Goal: Check status: Check status

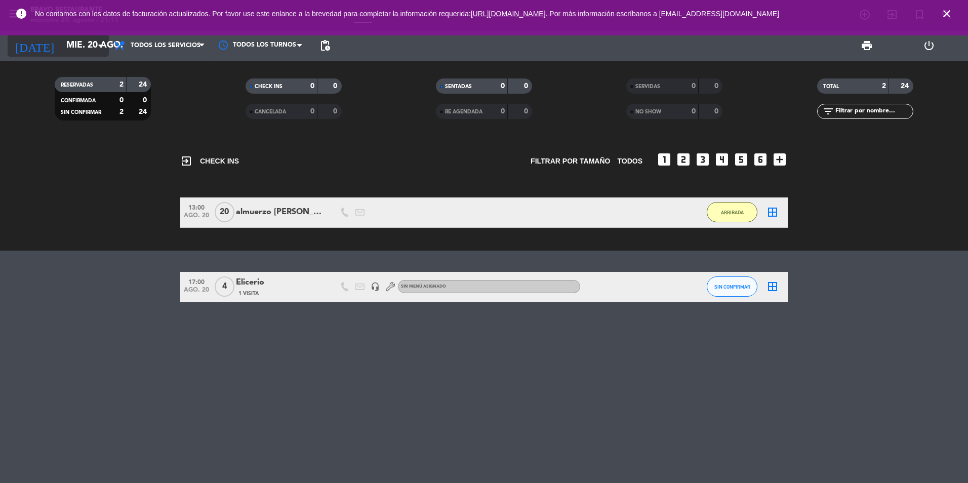
click at [76, 48] on input "mié. 20 ago." at bounding box center [120, 45] width 118 height 20
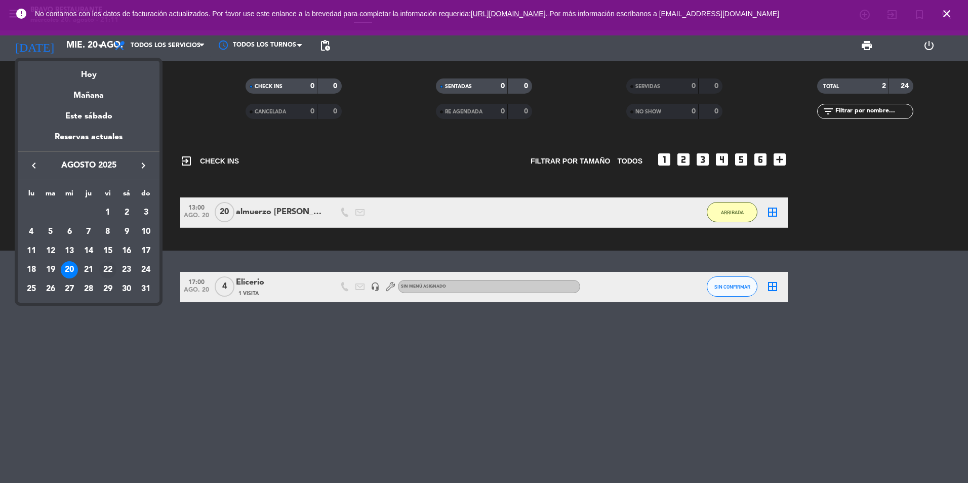
click at [111, 271] on div "22" at bounding box center [107, 269] width 17 height 17
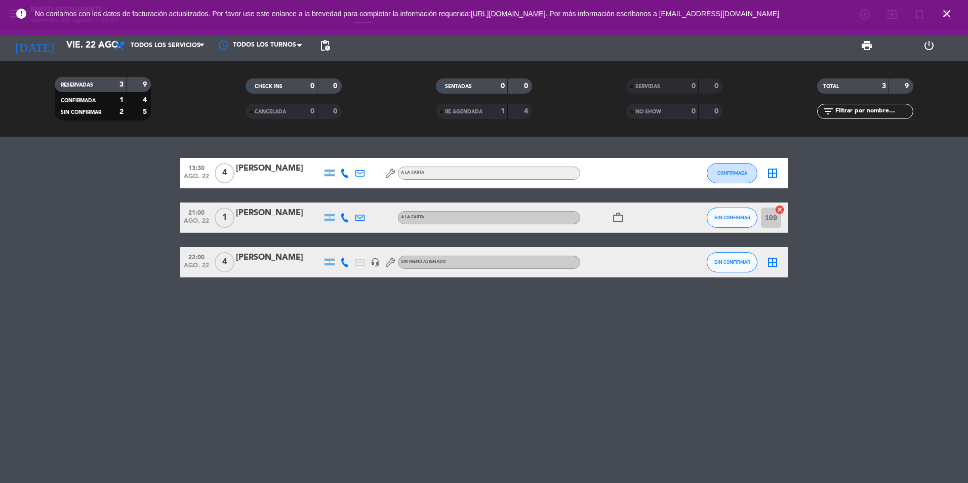
click at [618, 218] on icon "work_outline" at bounding box center [618, 218] width 12 height 12
click at [657, 339] on div "13:30 [DATE] 4 [PERSON_NAME] A LA CARTA CONFIRMADA border_all 21:00 [DATE] 1 [P…" at bounding box center [484, 310] width 968 height 346
click at [620, 214] on icon "work_outline" at bounding box center [618, 218] width 12 height 12
click at [838, 363] on div "13:30 [DATE] 4 [PERSON_NAME] A LA CARTA CONFIRMADA border_all 21:00 [DATE] 1 [P…" at bounding box center [484, 310] width 968 height 346
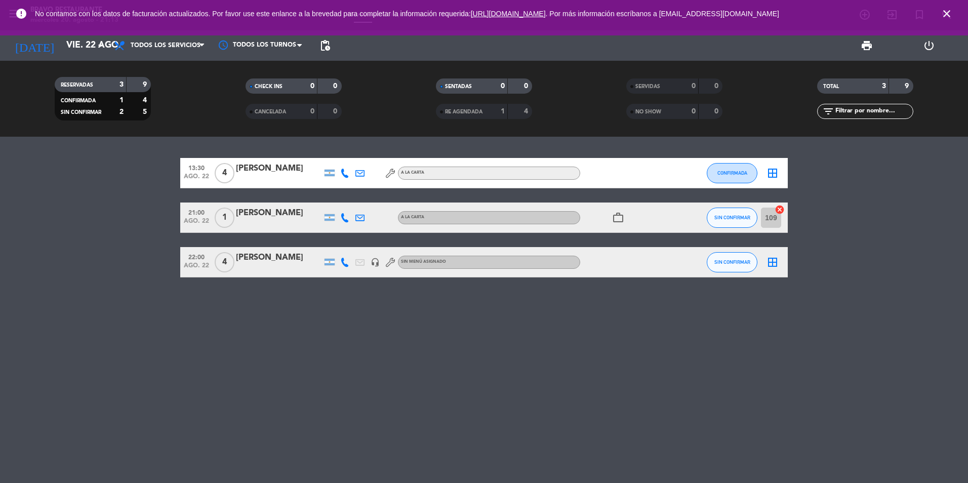
click at [739, 409] on div "13:30 [DATE] 4 [PERSON_NAME] A LA CARTA CONFIRMADA border_all 21:00 [DATE] 1 [P…" at bounding box center [484, 310] width 968 height 346
click at [95, 44] on icon "arrow_drop_down" at bounding box center [100, 46] width 12 height 12
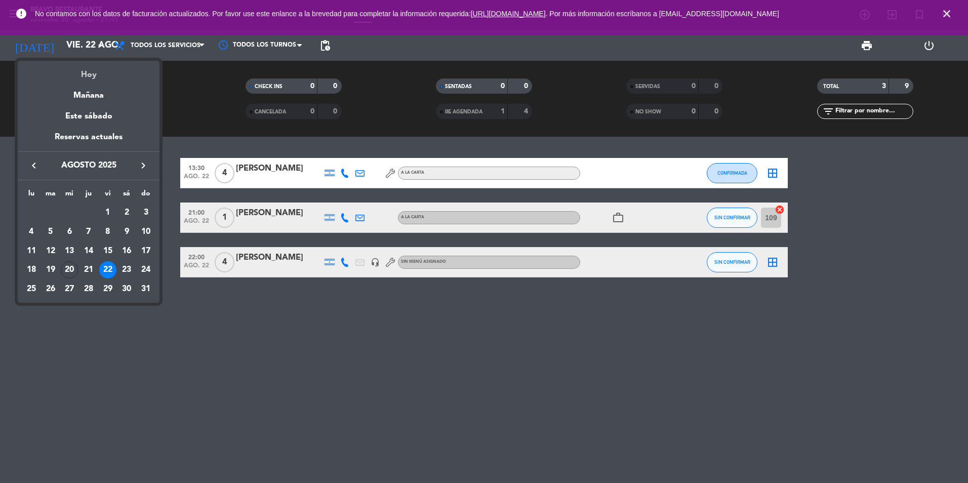
click at [93, 67] on div "Hoy" at bounding box center [89, 71] width 142 height 21
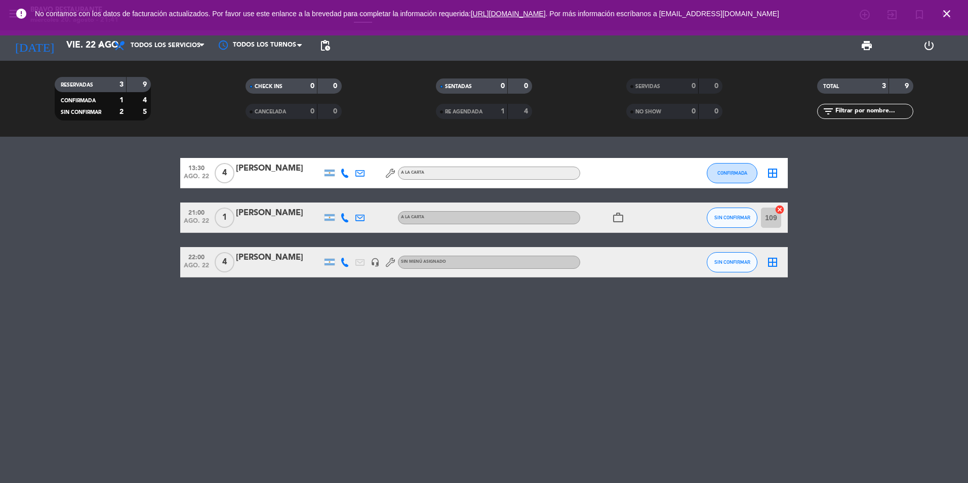
type input "mié. 20 ago."
